Goal: Task Accomplishment & Management: Manage account settings

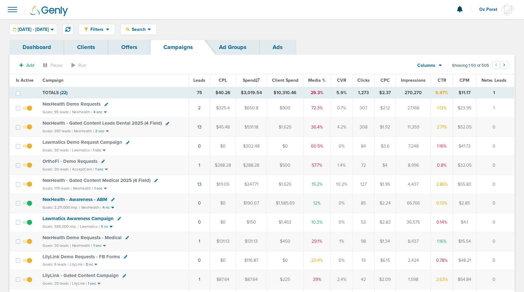
click at [430, 67] on span "Columns" at bounding box center [427, 65] width 18 height 6
click at [438, 81] on link "Sales Performance" at bounding box center [445, 84] width 64 height 8
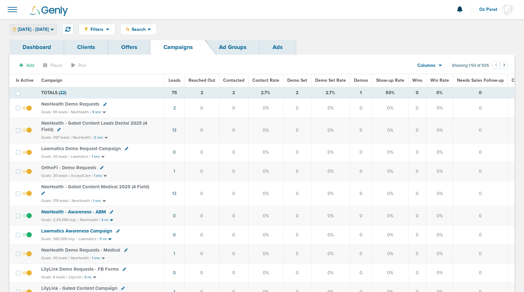
click at [49, 30] on span "09.18.2025 - 09.18.2025" at bounding box center [33, 29] width 31 height 4
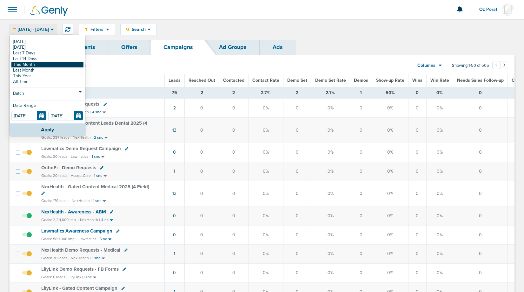
click at [40, 65] on link "This Month" at bounding box center [47, 65] width 72 height 6
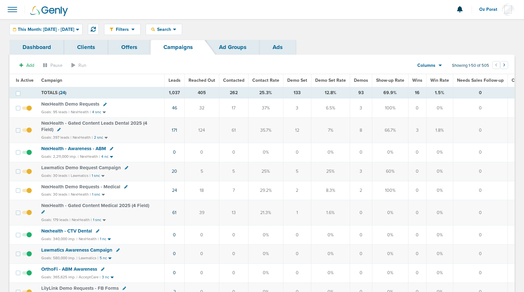
click at [414, 78] on span "Wins" at bounding box center [418, 79] width 10 height 5
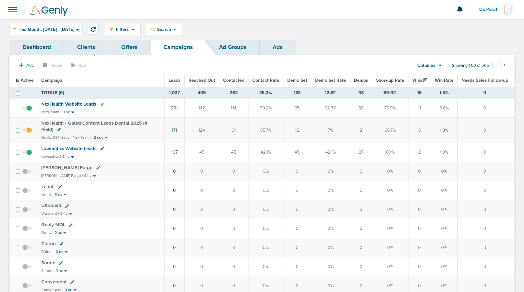
click at [292, 81] on span "Demo Set" at bounding box center [297, 79] width 20 height 5
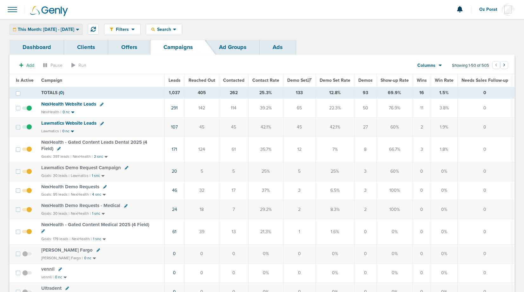
click at [70, 28] on span "This Month: 09.01.2025 - 09.30.2025" at bounding box center [46, 29] width 57 height 4
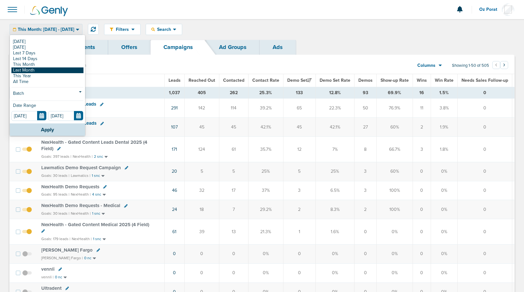
click at [40, 71] on link "Last Month" at bounding box center [47, 70] width 72 height 6
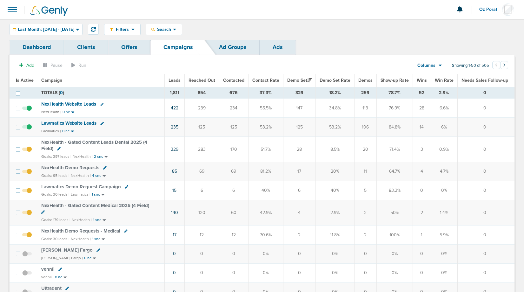
click at [79, 44] on link "Clients" at bounding box center [86, 47] width 44 height 15
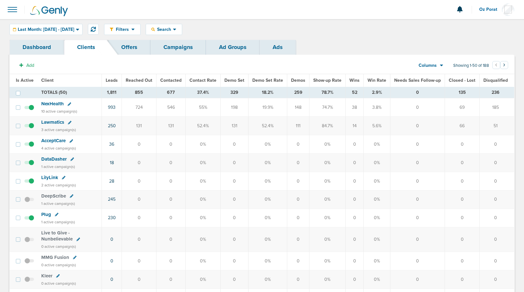
click at [50, 120] on span "Lawmatics" at bounding box center [52, 122] width 23 height 6
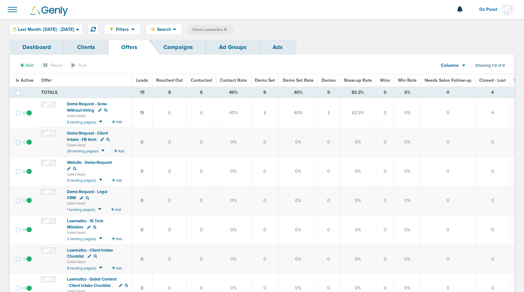
click at [186, 48] on link "Campaigns" at bounding box center [179, 47] width 56 height 15
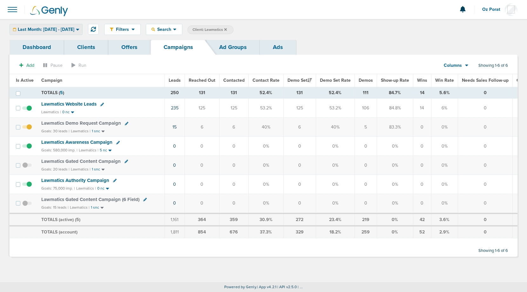
click at [74, 31] on span "Last Month: 08.01.2025 - 08.31.2025" at bounding box center [46, 29] width 57 height 4
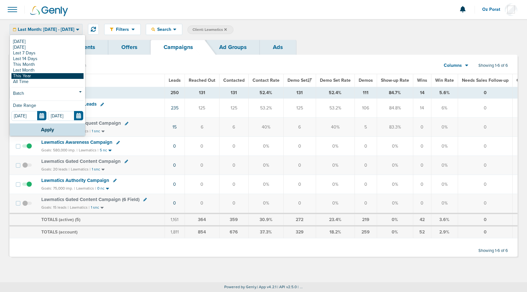
click at [49, 75] on link "This Year" at bounding box center [47, 76] width 72 height 6
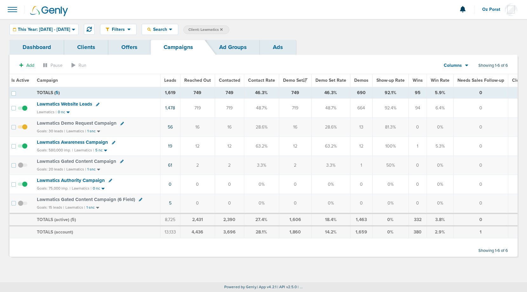
scroll to position [0, 2]
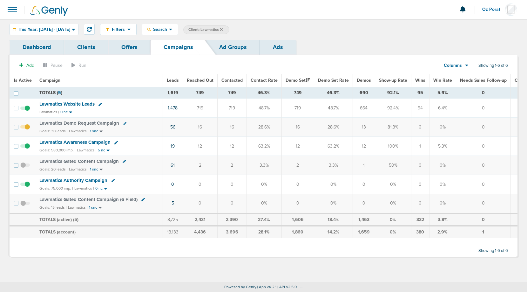
click at [64, 106] on span "Lawmatics Website Leads" at bounding box center [66, 104] width 55 height 6
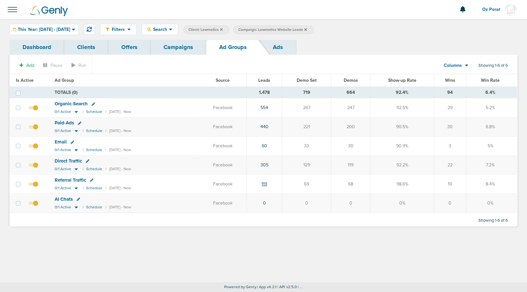
click at [267, 183] on link "119" at bounding box center [264, 183] width 6 height 5
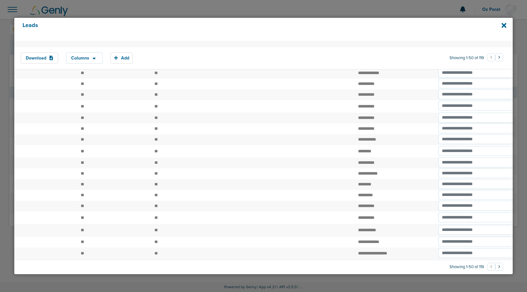
click at [497, 265] on button "›" at bounding box center [499, 266] width 8 height 8
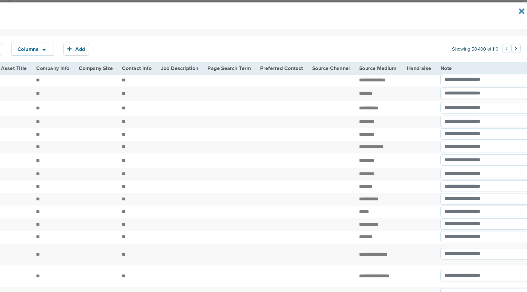
click at [504, 24] on icon at bounding box center [503, 25] width 5 height 7
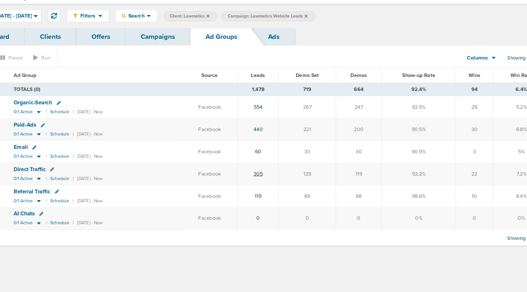
click at [268, 163] on link "305" at bounding box center [264, 164] width 8 height 5
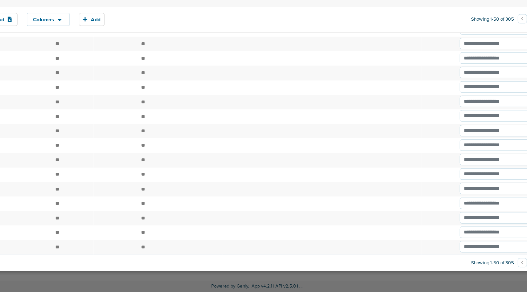
scroll to position [0, 748]
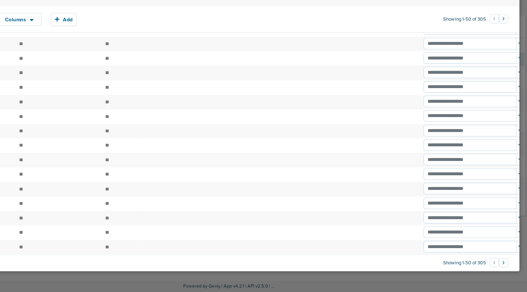
click at [497, 266] on button "›" at bounding box center [499, 266] width 8 height 8
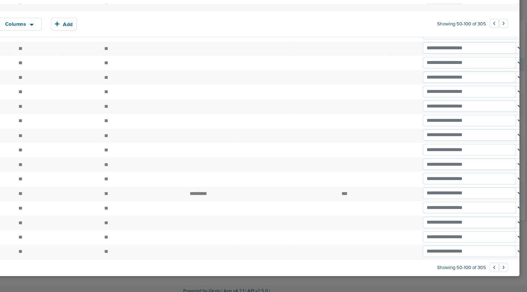
scroll to position [469, 0]
click at [496, 265] on button "›" at bounding box center [499, 266] width 8 height 8
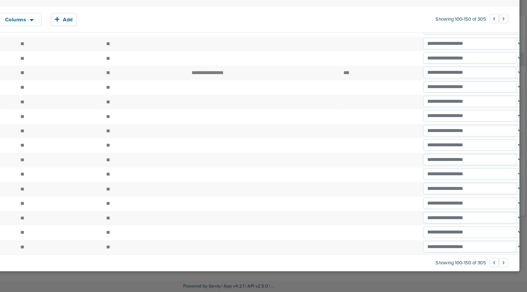
click at [495, 266] on button "›" at bounding box center [499, 266] width 8 height 8
click at [497, 266] on button "›" at bounding box center [499, 266] width 8 height 8
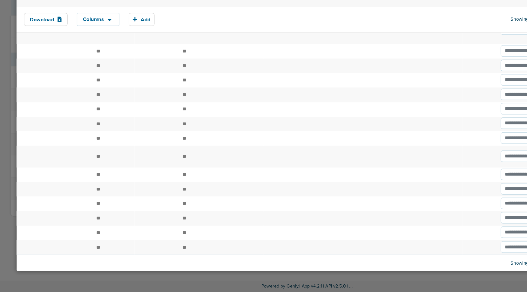
scroll to position [475, 0]
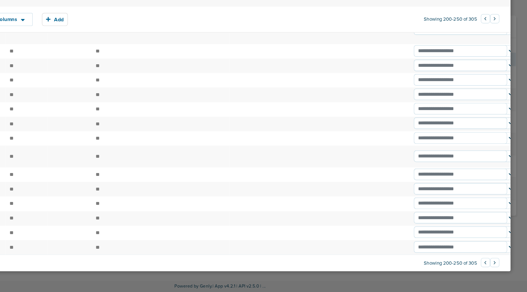
click at [496, 264] on button "›" at bounding box center [499, 266] width 8 height 8
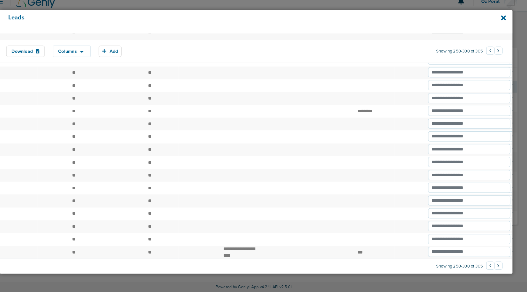
scroll to position [0, 0]
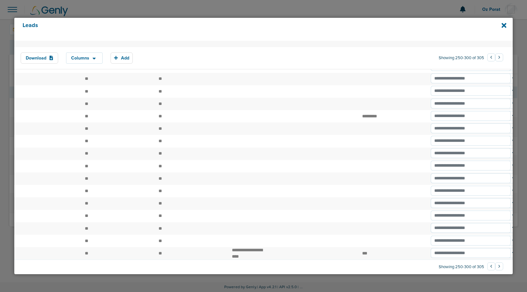
click at [495, 267] on button "›" at bounding box center [499, 266] width 8 height 8
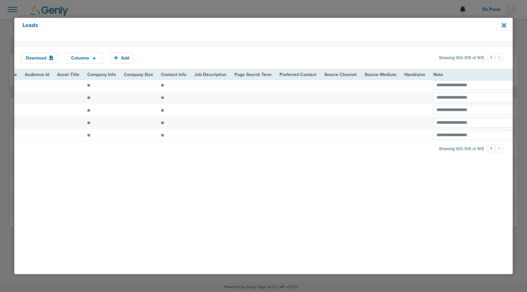
click at [502, 23] on icon at bounding box center [503, 25] width 5 height 7
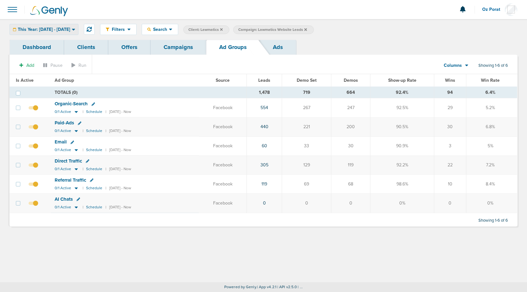
click at [58, 32] on div "This Year: 01.01.2025 - 09.18.2025" at bounding box center [44, 29] width 68 height 10
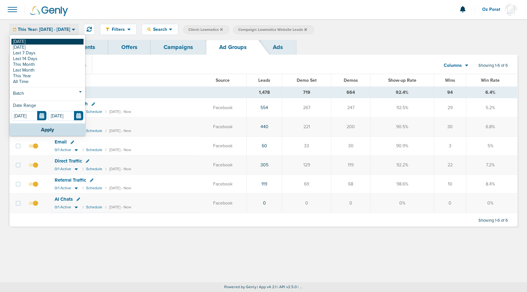
click at [41, 39] on link "[DATE]" at bounding box center [47, 42] width 72 height 6
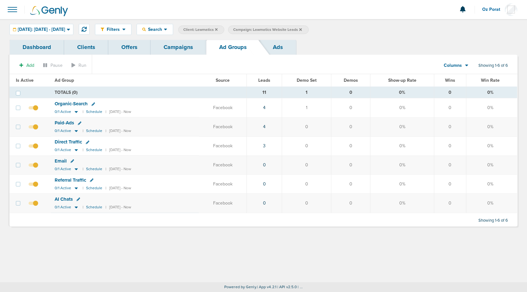
click at [464, 64] on div "Columns" at bounding box center [453, 65] width 28 height 6
click at [455, 73] on link "Media Stats" at bounding box center [471, 76] width 64 height 8
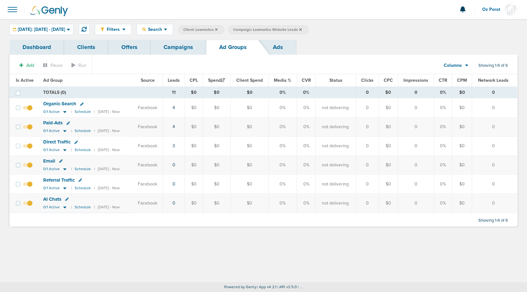
click at [187, 46] on link "Campaigns" at bounding box center [179, 47] width 56 height 15
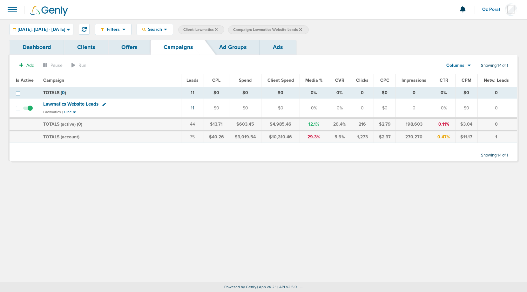
click at [308, 28] on label "Campaign: Lawmatics Website Leads" at bounding box center [268, 29] width 80 height 9
click at [302, 28] on icon at bounding box center [300, 29] width 3 height 3
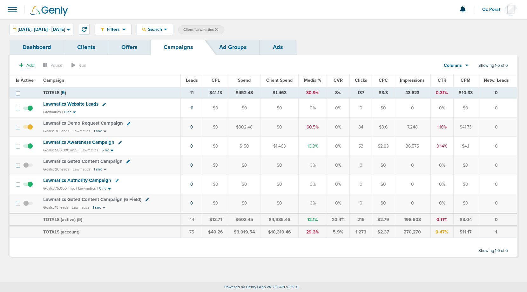
click at [218, 28] on icon at bounding box center [216, 29] width 3 height 3
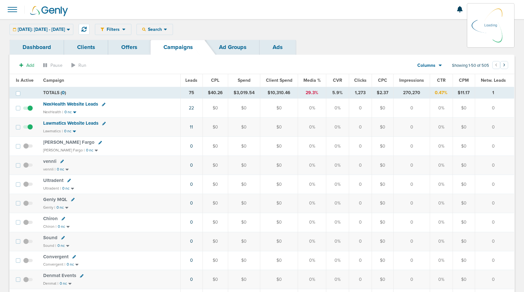
click at [14, 10] on span at bounding box center [12, 10] width 14 height 14
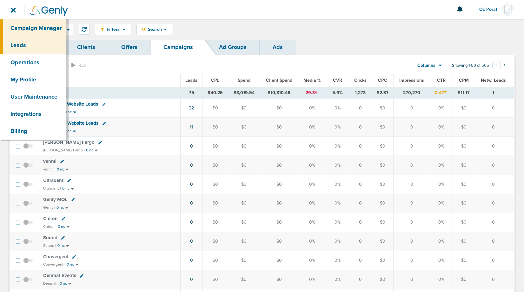
click at [20, 48] on link "Leads" at bounding box center [33, 45] width 66 height 17
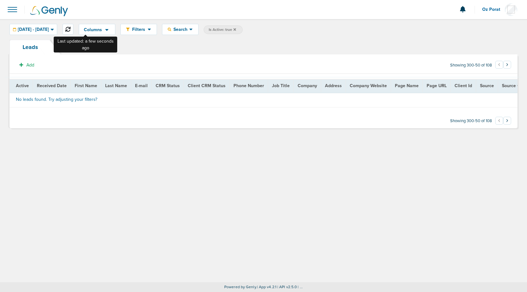
click at [73, 33] on button at bounding box center [68, 29] width 11 height 11
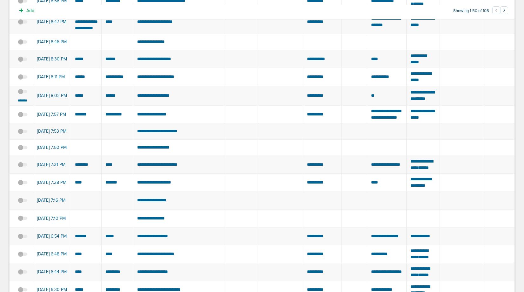
scroll to position [180, 0]
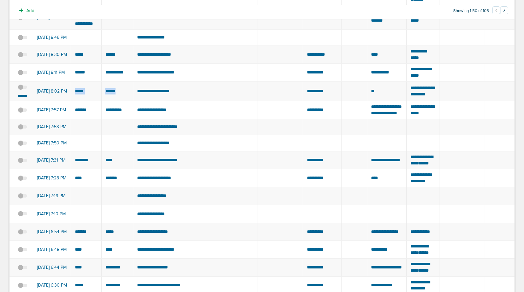
drag, startPoint x: 120, startPoint y: 128, endPoint x: 74, endPoint y: 128, distance: 46.7
click at [23, 89] on span at bounding box center [23, 87] width 0 height 4
click at [23, 88] on input "checkbox" at bounding box center [23, 88] width 0 height 0
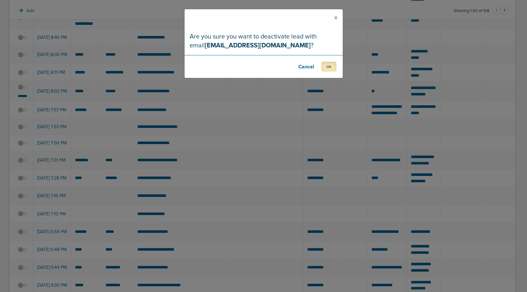
click at [328, 65] on button "OK" at bounding box center [328, 67] width 15 height 10
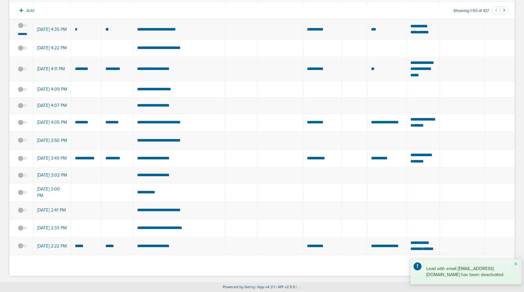
scroll to position [741, 0]
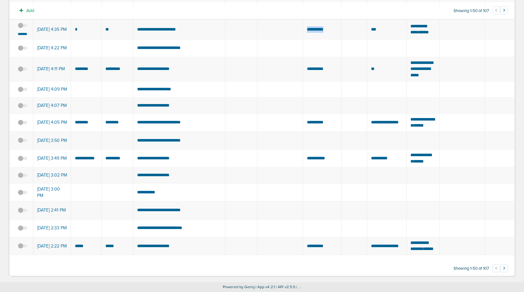
drag, startPoint x: 333, startPoint y: 142, endPoint x: 304, endPoint y: 142, distance: 28.6
click at [304, 39] on td "**********" at bounding box center [322, 30] width 38 height 20
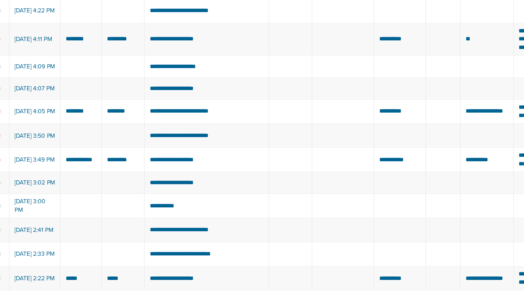
drag, startPoint x: 190, startPoint y: 142, endPoint x: 141, endPoint y: 141, distance: 49.2
click at [141, 39] on td "**********" at bounding box center [179, 30] width 92 height 20
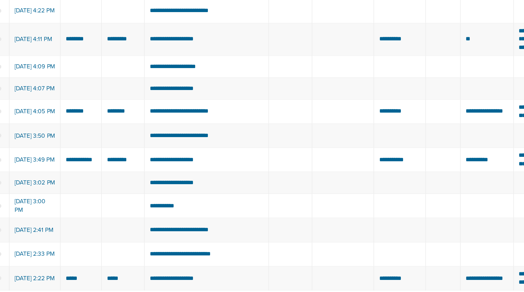
click at [141, 39] on td "**********" at bounding box center [179, 30] width 92 height 20
copy tr "**********"
